Goal: Task Accomplishment & Management: Use online tool/utility

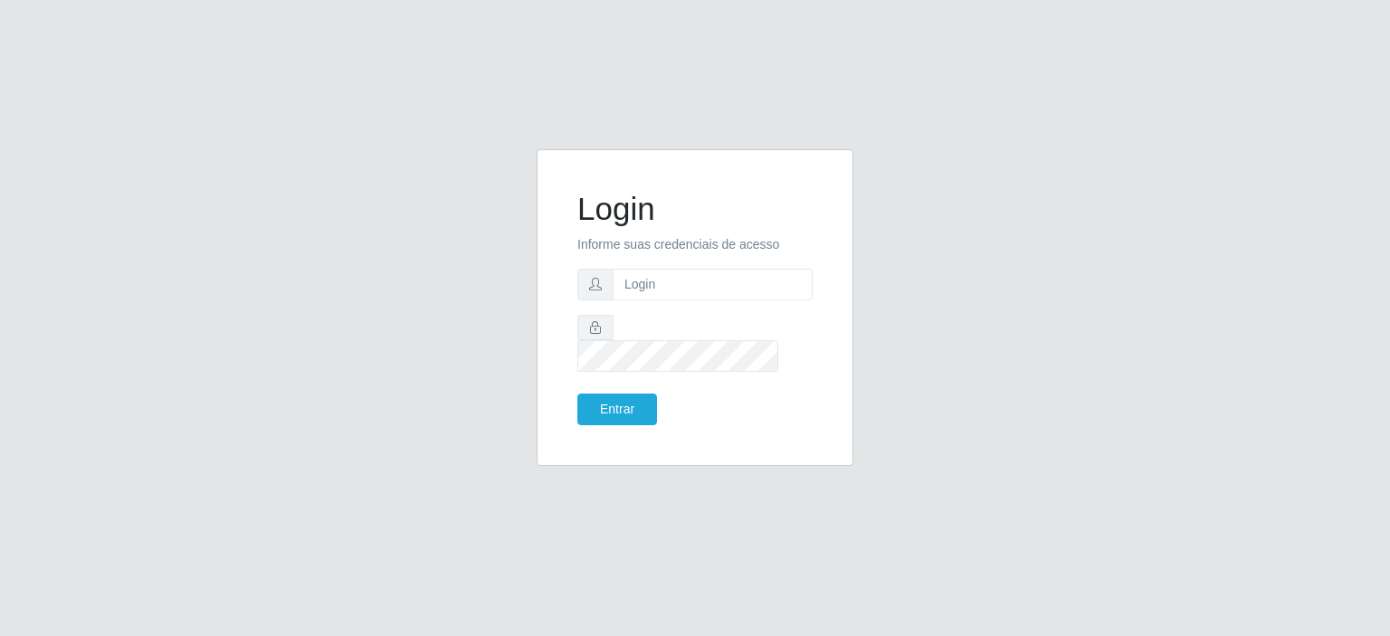
click at [631, 288] on input "text" at bounding box center [713, 285] width 200 height 32
type input "[EMAIL_ADDRESS][DOMAIN_NAME]"
click at [617, 394] on button "Entrar" at bounding box center [617, 410] width 80 height 32
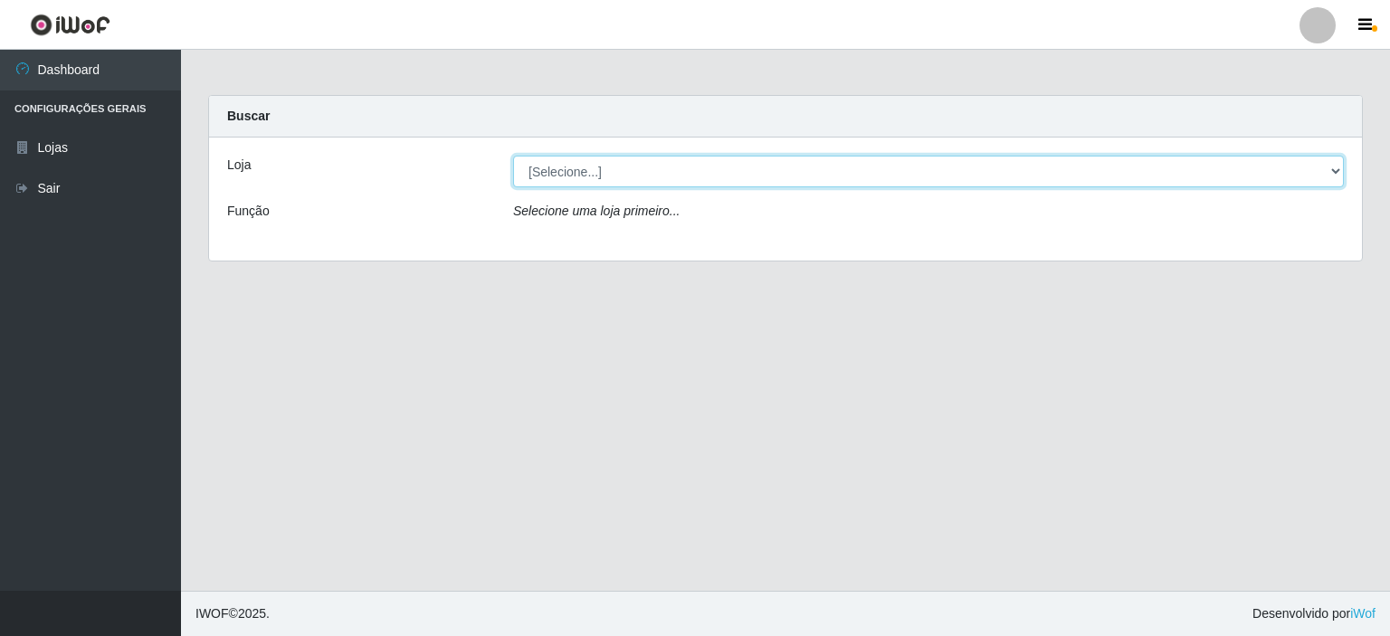
click at [596, 174] on select "[Selecione...] Corte Fácil - Unidade Planalto" at bounding box center [928, 172] width 831 height 32
select select "202"
click at [513, 156] on select "[Selecione...] Corte Fácil - Unidade Planalto" at bounding box center [928, 172] width 831 height 32
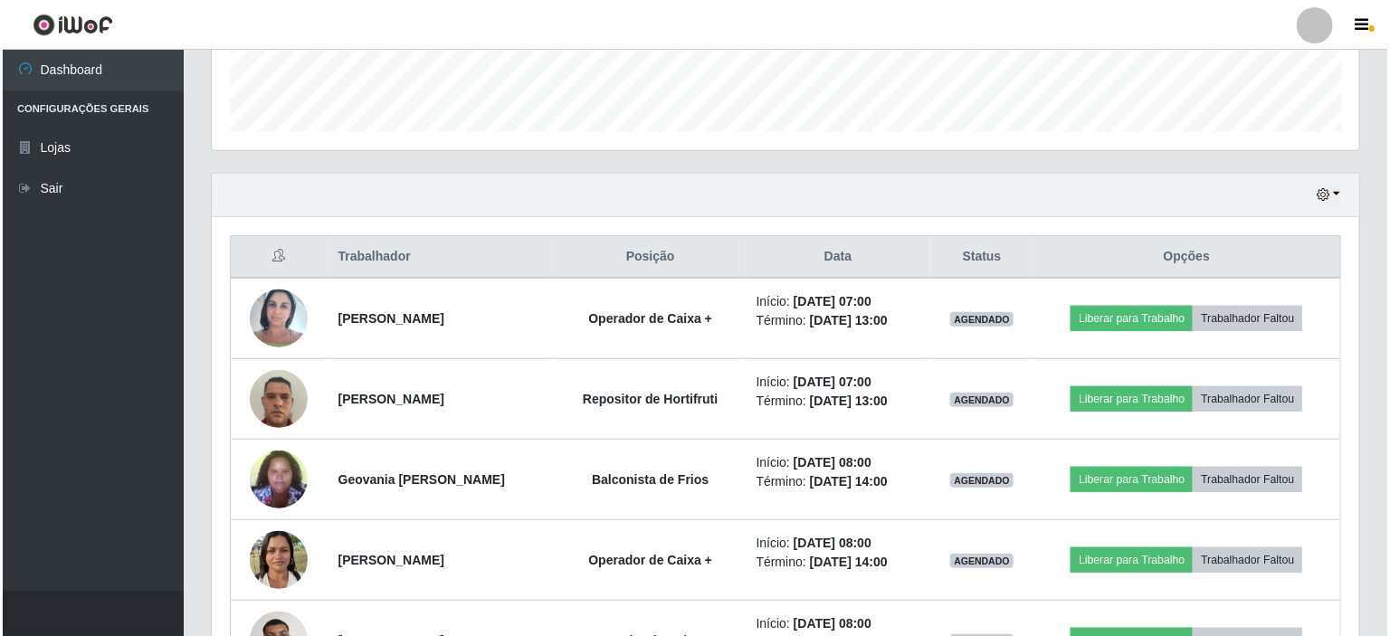
scroll to position [612, 0]
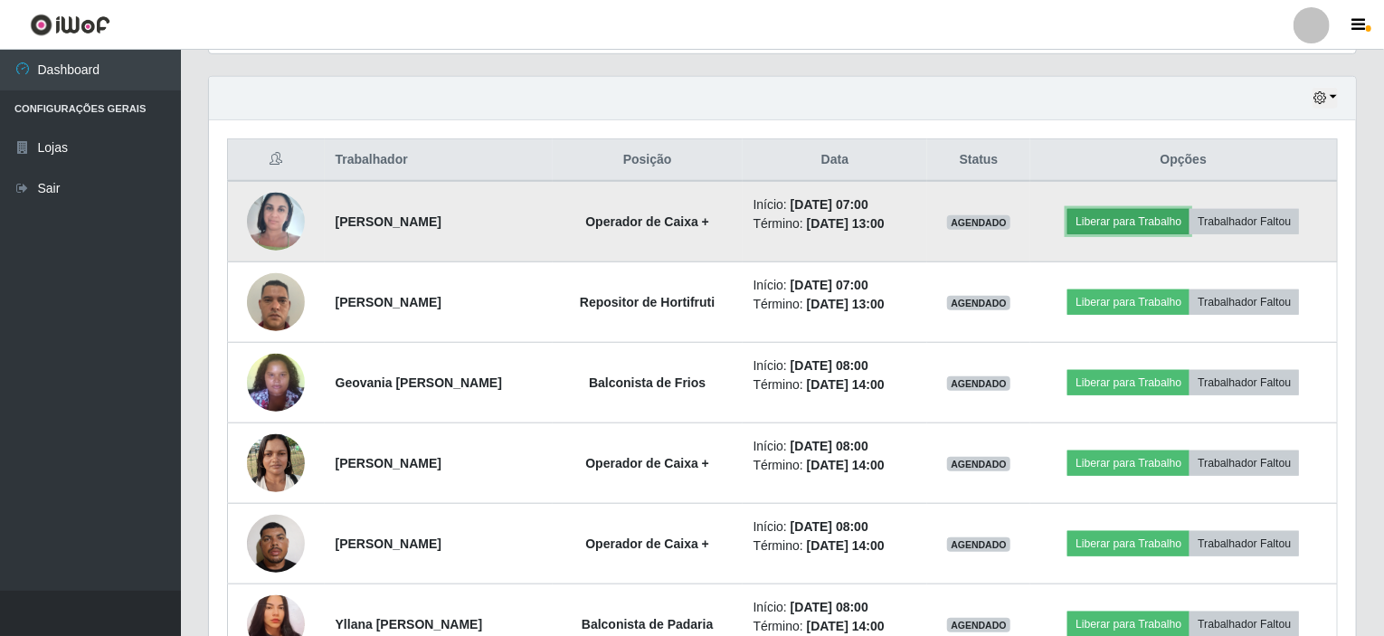
click at [1147, 221] on button "Liberar para Trabalho" at bounding box center [1129, 221] width 122 height 25
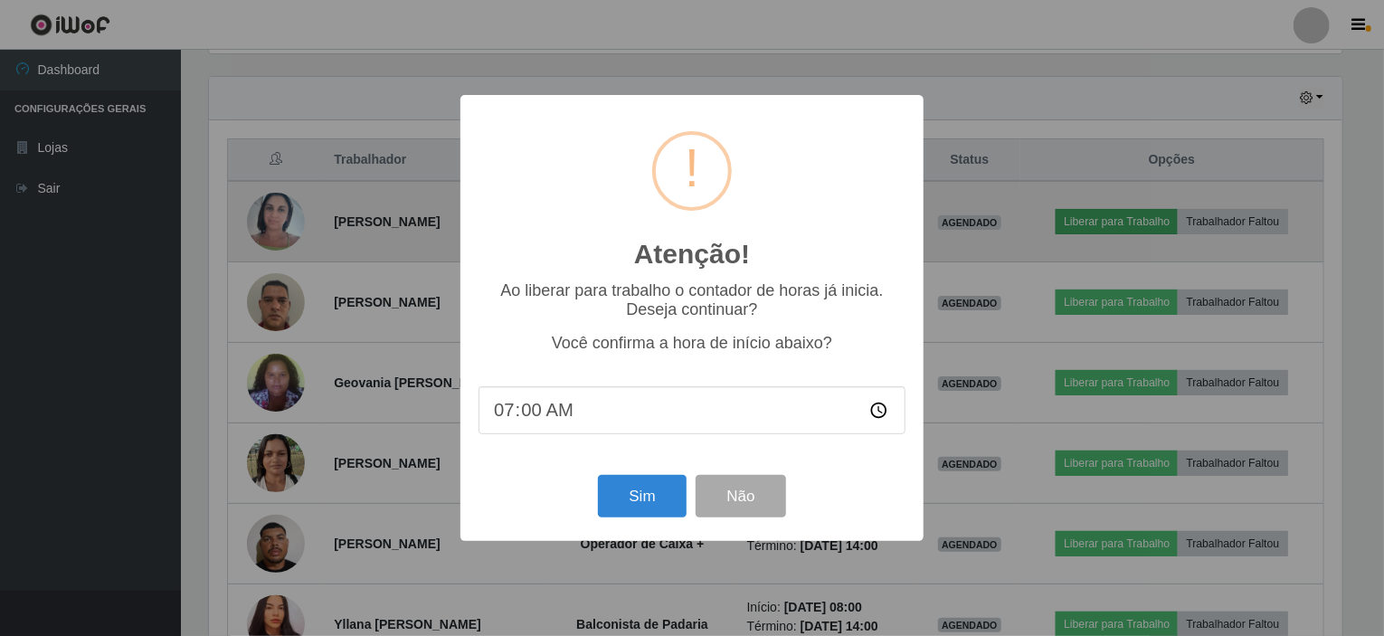
scroll to position [375, 1140]
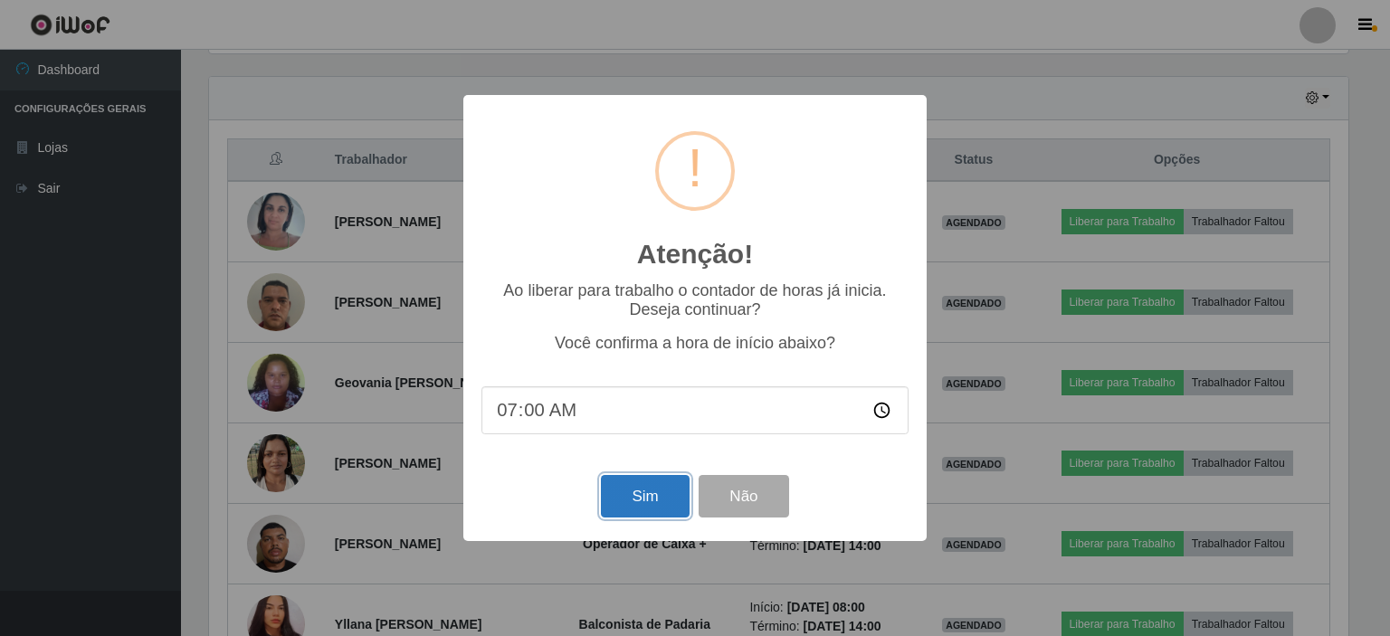
click at [618, 510] on button "Sim" at bounding box center [645, 496] width 88 height 43
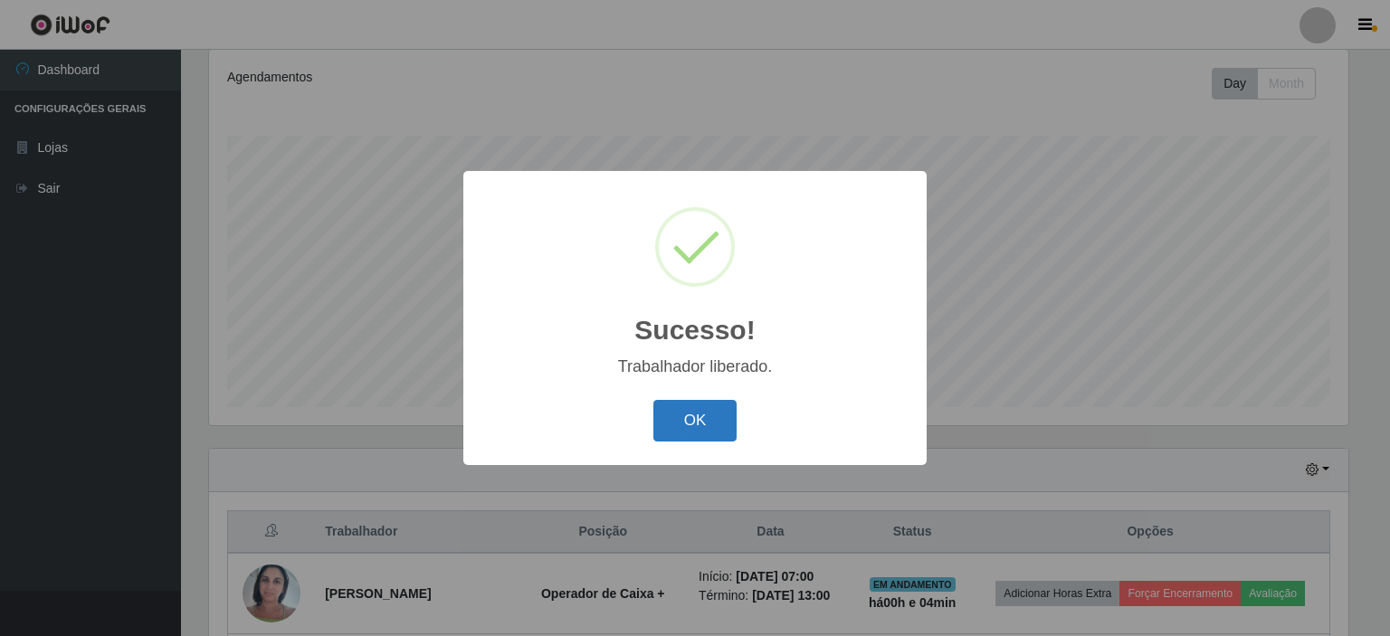
click at [677, 421] on button "OK" at bounding box center [695, 421] width 84 height 43
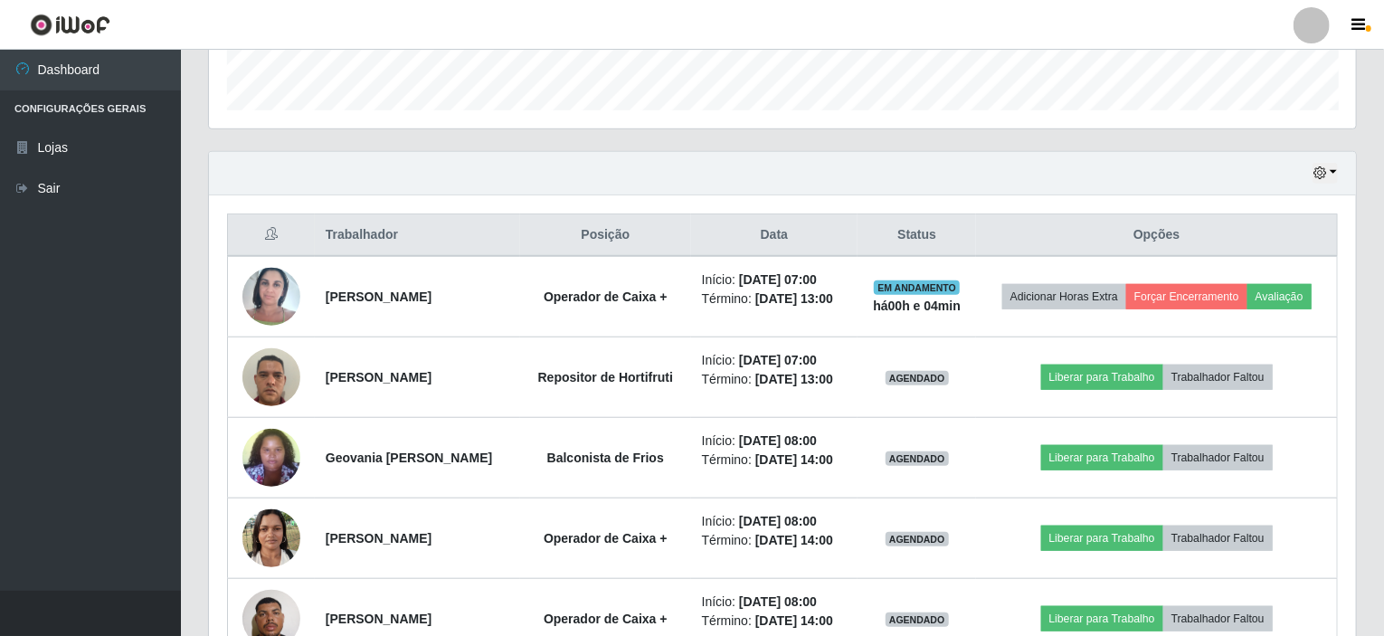
scroll to position [692, 0]
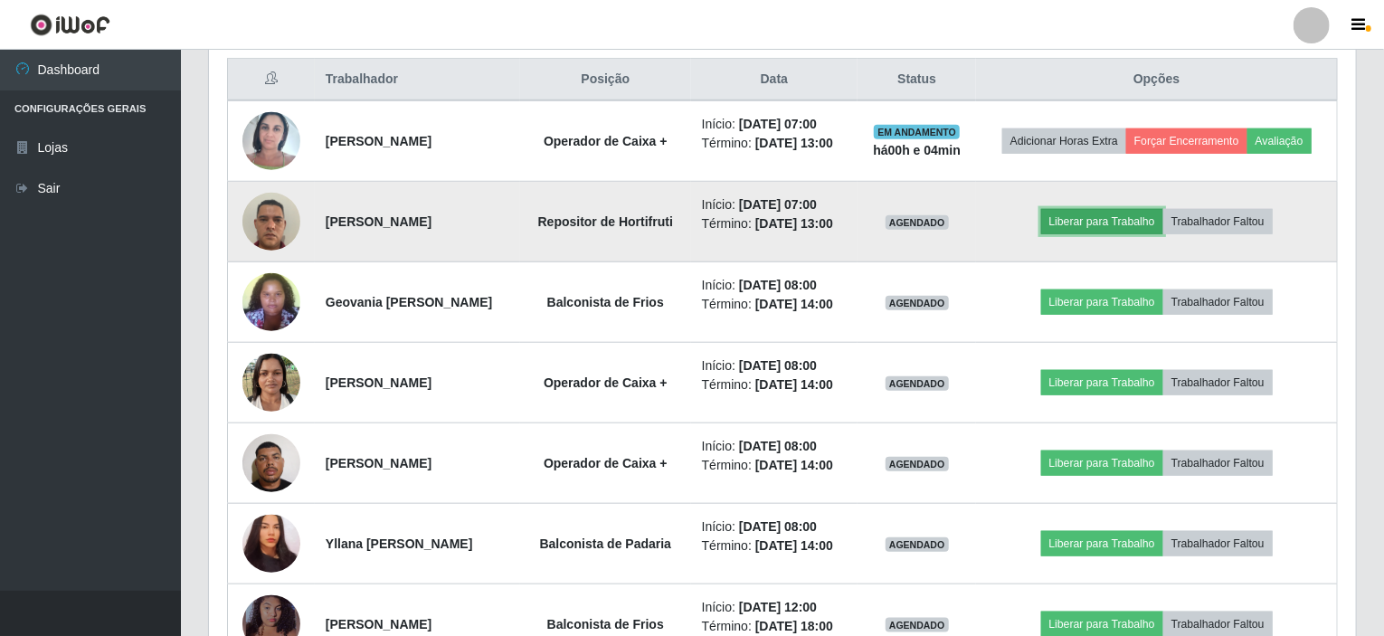
click at [1112, 220] on button "Liberar para Trabalho" at bounding box center [1102, 221] width 122 height 25
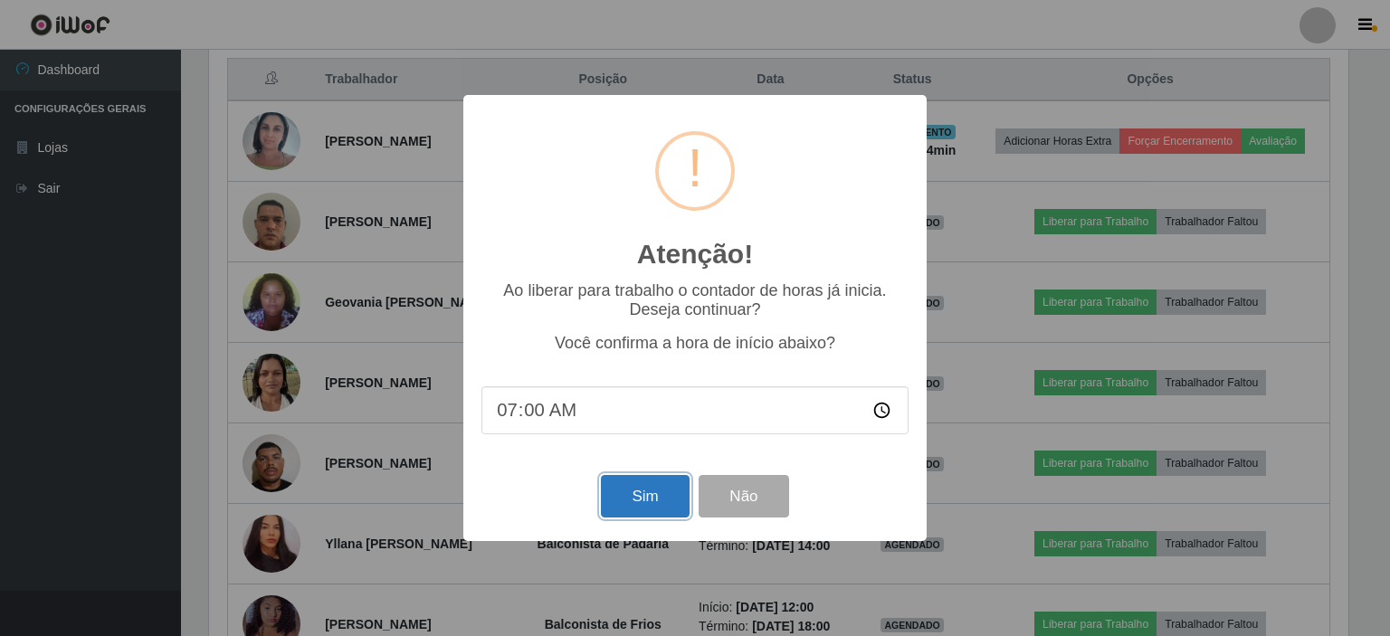
click at [659, 502] on button "Sim" at bounding box center [645, 496] width 88 height 43
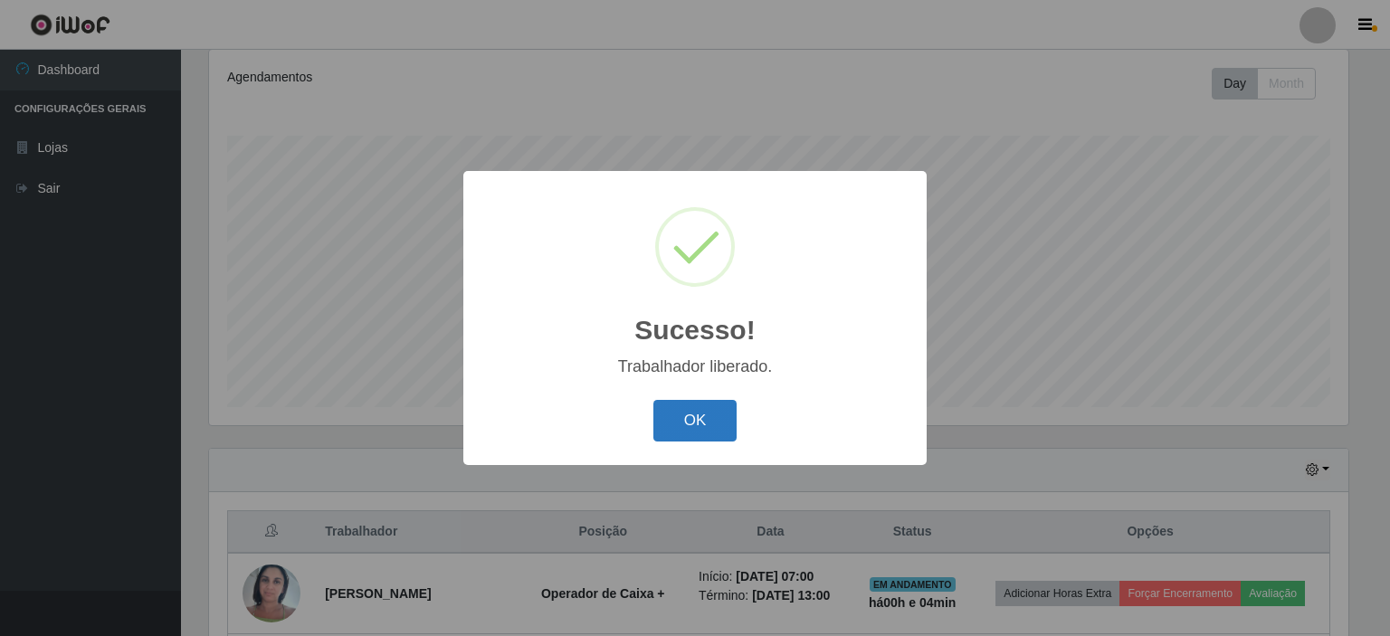
click at [706, 429] on button "OK" at bounding box center [695, 421] width 84 height 43
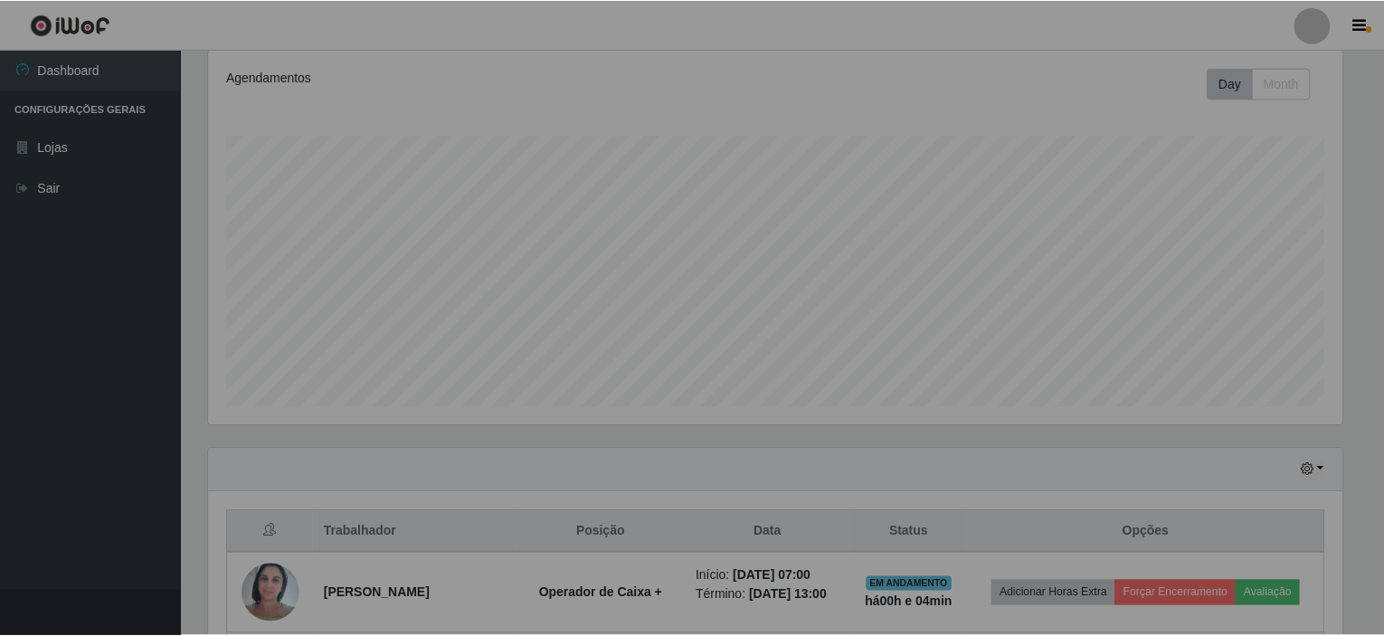
scroll to position [375, 1147]
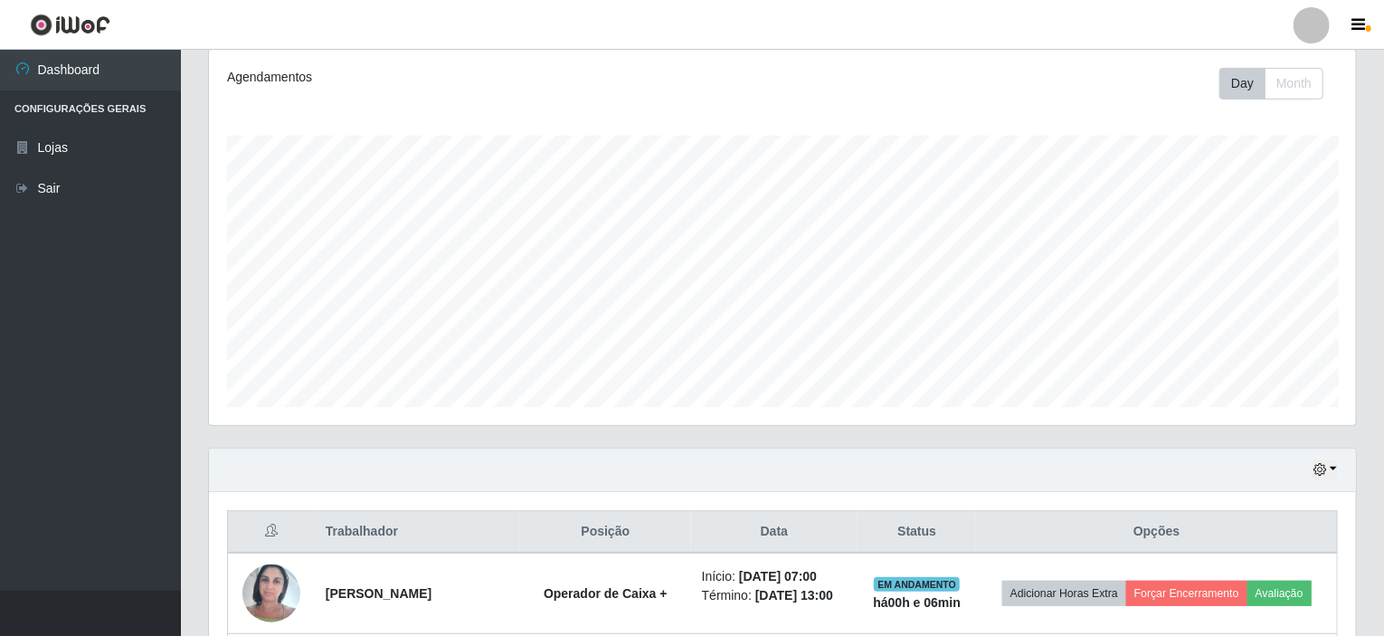
click at [706, 429] on div "Agendamentos Day Month" at bounding box center [783, 248] width 1176 height 399
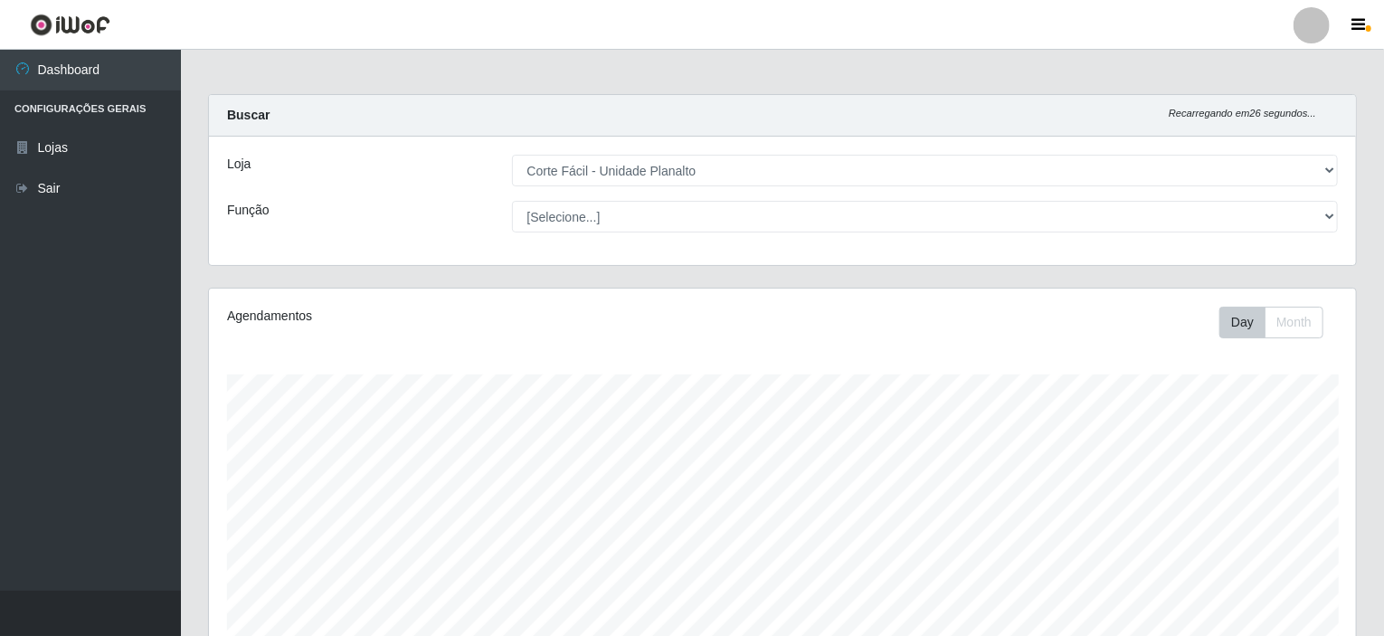
scroll to position [0, 0]
click at [850, 369] on div "Agendamentos Day Month 11/07 Agendamentos 46.63" at bounding box center [782, 477] width 1147 height 375
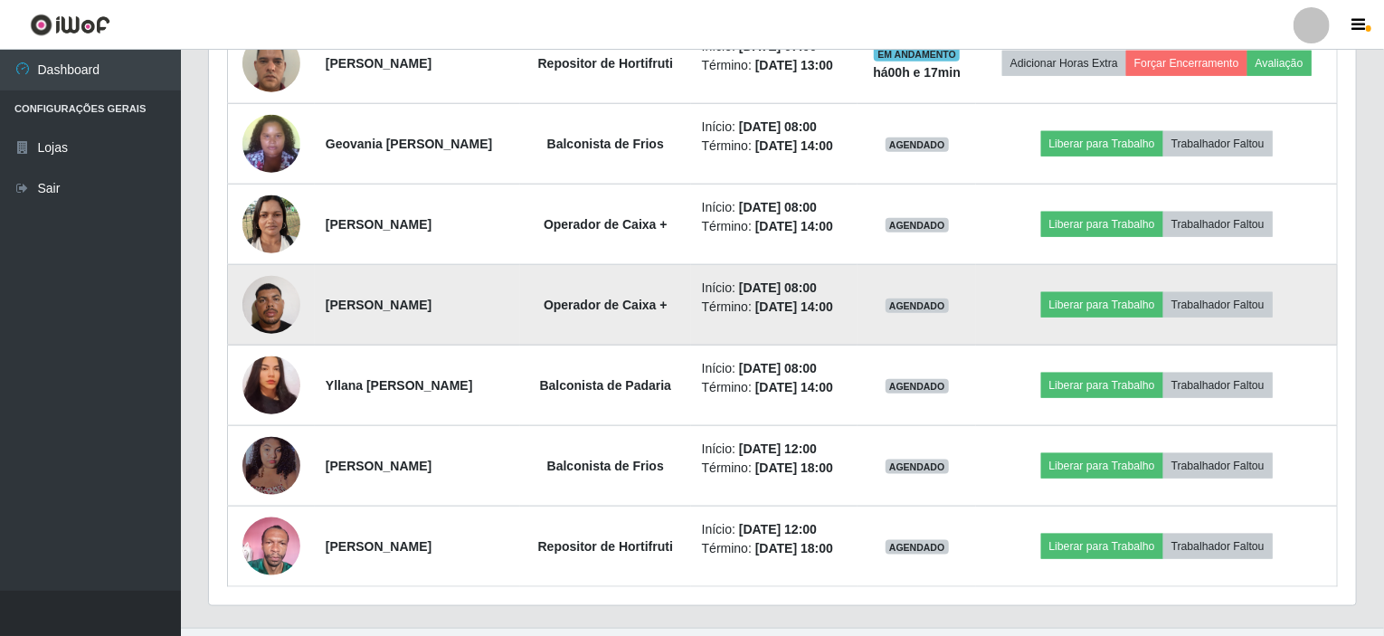
scroll to position [883, 0]
